Goal: Information Seeking & Learning: Learn about a topic

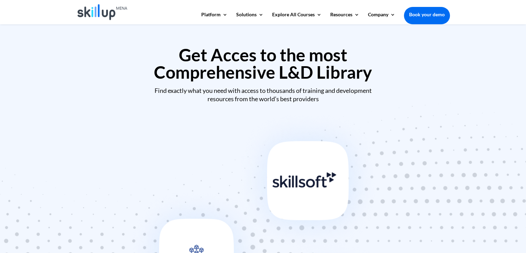
scroll to position [311, 0]
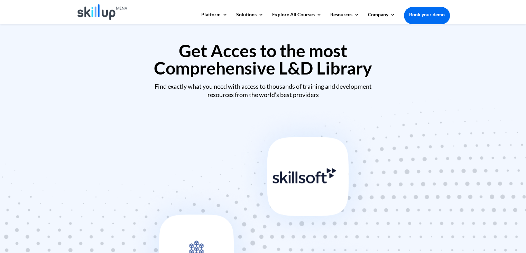
click at [300, 68] on h2 "Get Acces to the most Comprehensive L&D Library" at bounding box center [263, 61] width 374 height 38
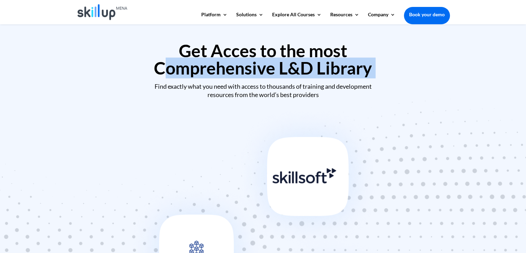
click at [300, 68] on h2 "Get Acces to the most Comprehensive L&D Library" at bounding box center [263, 61] width 374 height 38
click at [289, 60] on h2 "Get Acces to the most Comprehensive L&D Library" at bounding box center [263, 61] width 374 height 38
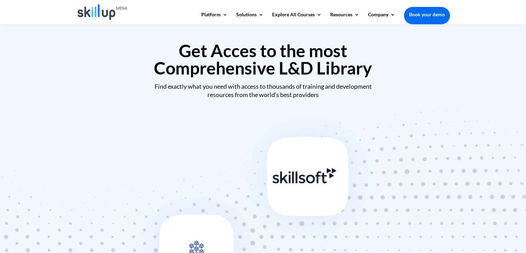
click at [279, 49] on h2 "Get Acces to the most Comprehensive L&D Library" at bounding box center [263, 61] width 374 height 38
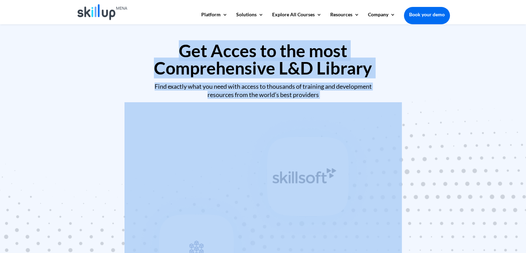
drag, startPoint x: 279, startPoint y: 49, endPoint x: 358, endPoint y: 97, distance: 92.3
click at [360, 98] on div "Get Acces to the most Comprehensive L&D Library Find exactly what you need with…" at bounding box center [263, 70] width 374 height 57
click at [320, 75] on h2 "Get Acces to the most Comprehensive L&D Library" at bounding box center [263, 61] width 374 height 38
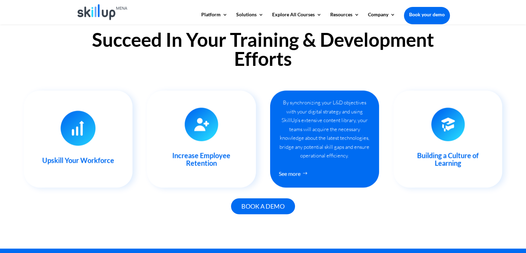
scroll to position [692, 0]
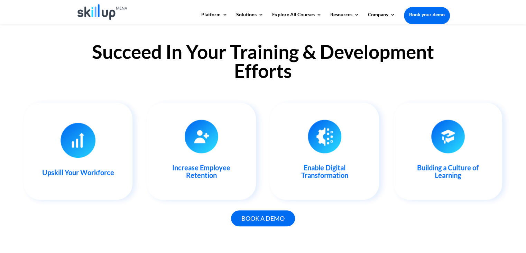
click at [299, 64] on h2 "Succeed In Your Training & Development Efforts" at bounding box center [263, 63] width 374 height 42
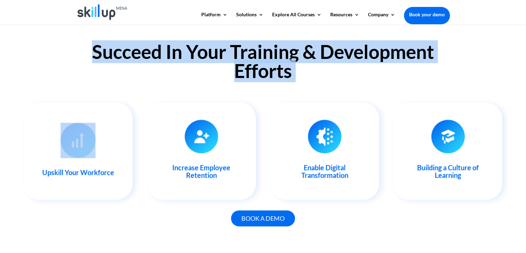
click at [299, 64] on h2 "Succeed In Your Training & Development Efforts" at bounding box center [263, 63] width 374 height 42
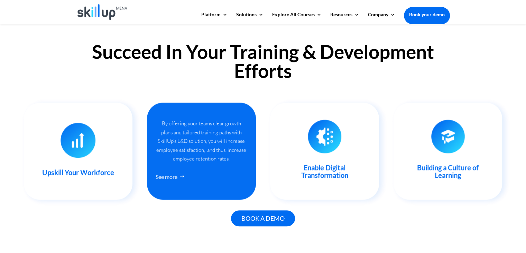
click at [230, 123] on div "By offering your teams clear growth plans and tailored training paths with Skil…" at bounding box center [202, 141] width 92 height 44
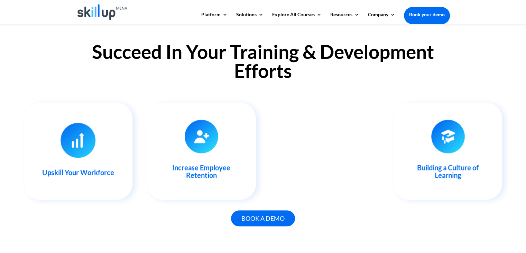
drag, startPoint x: 230, startPoint y: 123, endPoint x: 307, endPoint y: 161, distance: 85.7
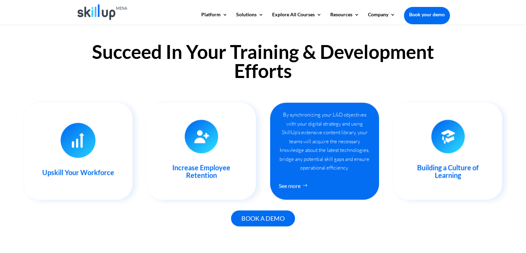
click at [297, 162] on div "Upskill Your Workforce With our wide array of strategic courses, flexible e-lea…" at bounding box center [263, 151] width 479 height 116
click at [308, 128] on div "By synchronizing your L&D objectives with your digital strategy and using Skill…" at bounding box center [325, 141] width 92 height 62
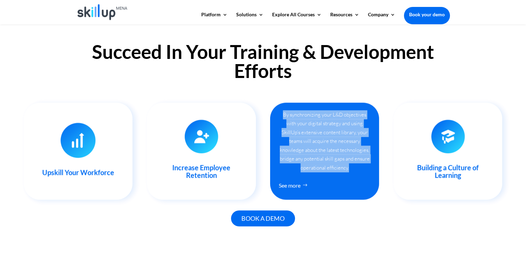
drag, startPoint x: 308, startPoint y: 128, endPoint x: 338, endPoint y: 166, distance: 49.5
click at [338, 166] on div "By synchronizing your L&D objectives with your digital strategy and using Skill…" at bounding box center [325, 141] width 92 height 62
click at [338, 165] on div "By synchronizing your L&D objectives with your digital strategy and using Skill…" at bounding box center [325, 141] width 92 height 62
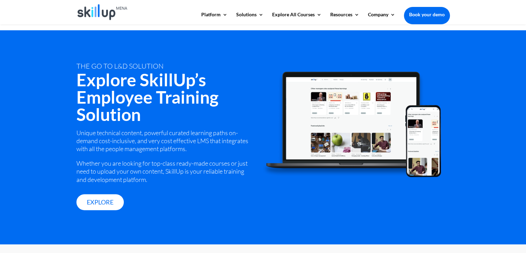
scroll to position [934, 0]
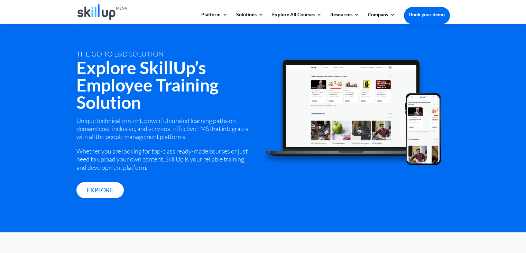
click at [162, 49] on div "tHE GO TO L&D SOLUTION Explore SkillUp’s Employee Training Solution Unique tech…" at bounding box center [263, 125] width 374 height 207
click at [161, 48] on div "tHE GO TO L&D SOLUTION Explore SkillUp’s Employee Training Solution Unique tech…" at bounding box center [263, 125] width 374 height 207
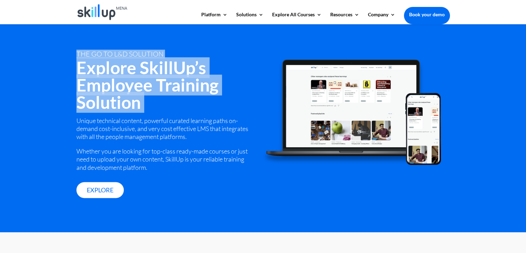
drag, startPoint x: 161, startPoint y: 48, endPoint x: 228, endPoint y: 97, distance: 82.8
click at [228, 98] on div "tHE GO TO L&D SOLUTION Explore SkillUp’s Employee Training Solution Unique tech…" at bounding box center [263, 125] width 374 height 207
click at [229, 97] on h2 "Explore SkillUp’s Employee Training Solution" at bounding box center [164, 86] width 176 height 55
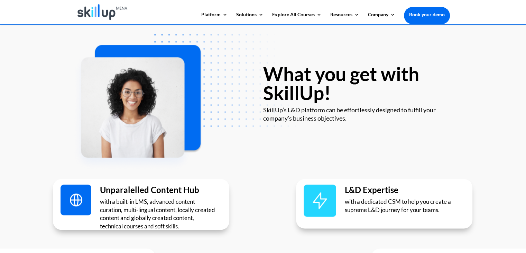
scroll to position [1176, 0]
